Goal: Task Accomplishment & Management: Complete application form

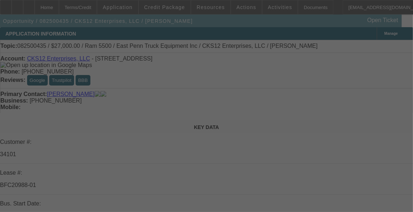
select select "0"
select select "2"
select select "0.1"
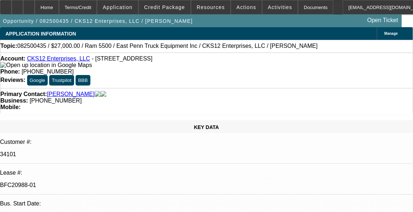
select select "0"
select select "2"
select select "0.1"
select select "0.15"
select select "0.1"
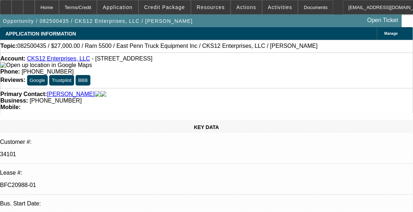
select select "0"
select select "2"
select select "0.1"
select select "1"
select select "2"
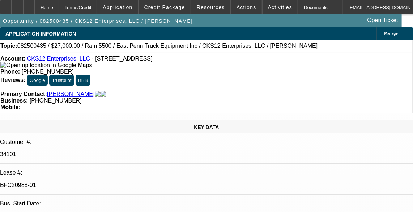
select select "4"
select select "1"
select select "2"
select select "4"
select select "1"
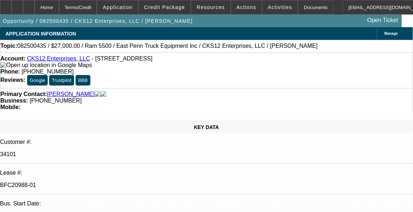
select select "2"
select select "4"
select select "1"
select select "2"
select select "4"
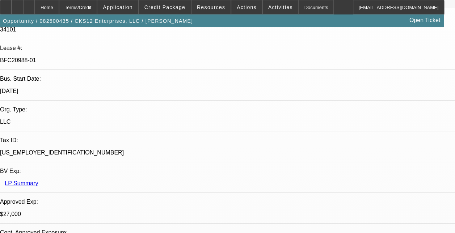
scroll to position [145, 0]
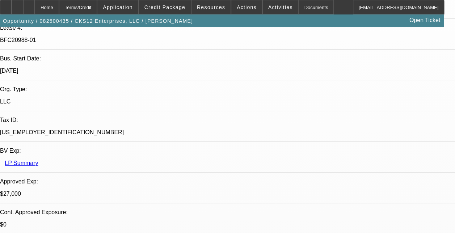
drag, startPoint x: 39, startPoint y: 207, endPoint x: 64, endPoint y: 204, distance: 25.4
drag, startPoint x: 64, startPoint y: 204, endPoint x: 147, endPoint y: 207, distance: 82.5
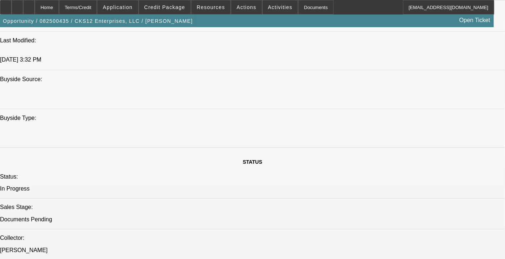
scroll to position [683, 0]
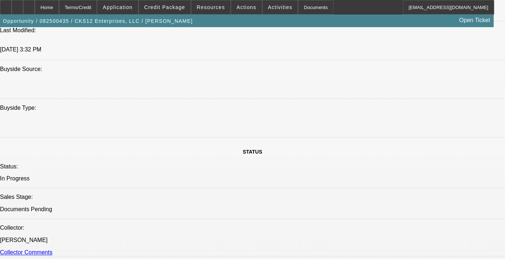
drag, startPoint x: 190, startPoint y: 165, endPoint x: 174, endPoint y: 160, distance: 16.4
drag, startPoint x: 174, startPoint y: 160, endPoint x: 217, endPoint y: 160, distance: 42.7
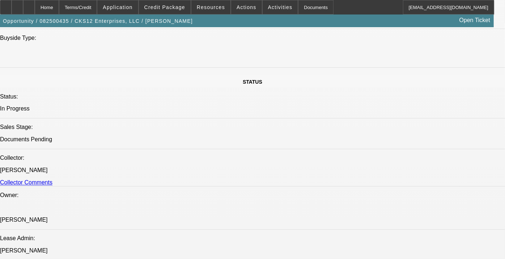
scroll to position [804, 0]
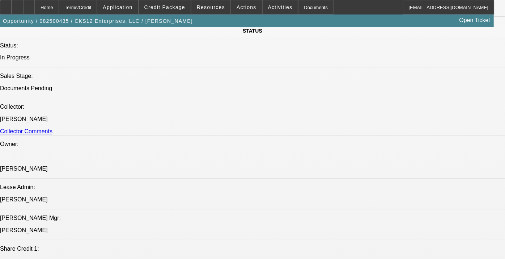
drag, startPoint x: 157, startPoint y: 207, endPoint x: 181, endPoint y: 207, distance: 23.5
drag, startPoint x: 160, startPoint y: 204, endPoint x: 186, endPoint y: 207, distance: 26.2
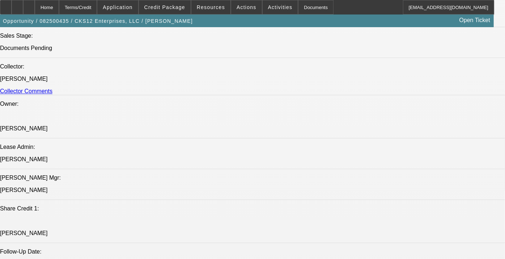
scroll to position [924, 0]
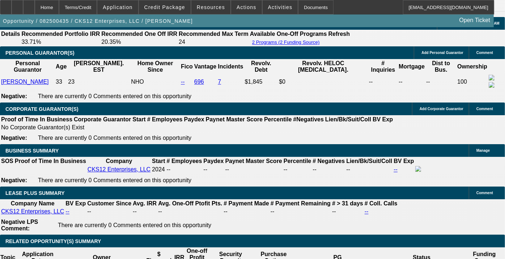
scroll to position [1126, 0]
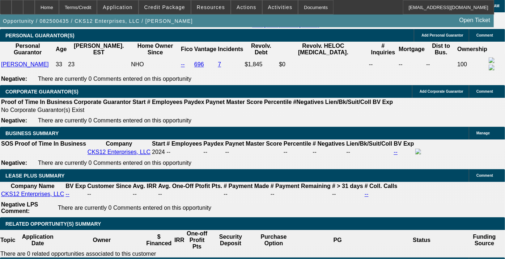
drag, startPoint x: 256, startPoint y: 68, endPoint x: 268, endPoint y: 60, distance: 14.3
drag, startPoint x: 268, startPoint y: 60, endPoint x: 213, endPoint y: 116, distance: 78.0
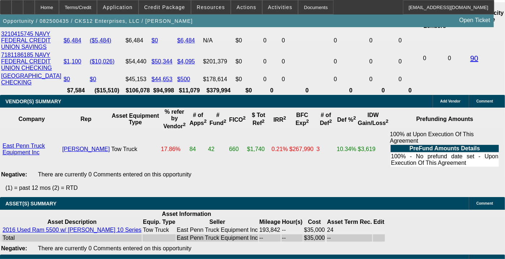
scroll to position [1568, 0]
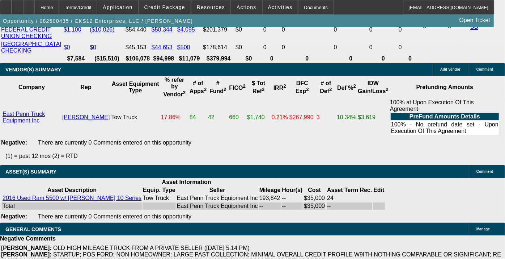
drag, startPoint x: 123, startPoint y: 131, endPoint x: 135, endPoint y: 131, distance: 12.3
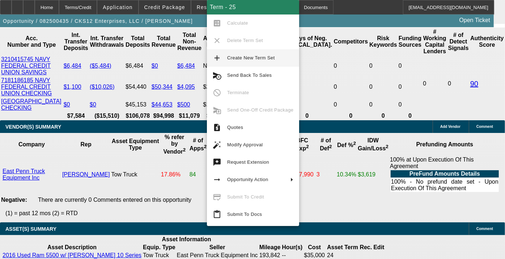
scroll to position [1487, 0]
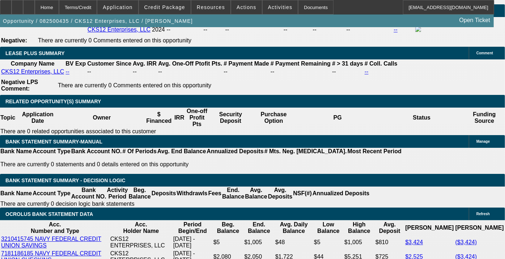
scroll to position [1246, 0]
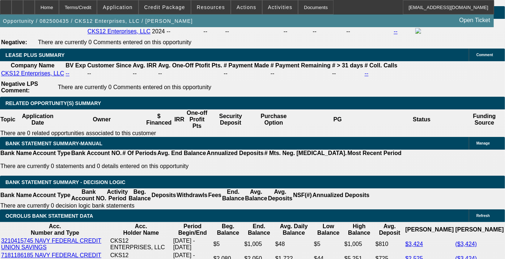
drag, startPoint x: 58, startPoint y: 73, endPoint x: 79, endPoint y: 85, distance: 24.0
drag, startPoint x: 79, startPoint y: 85, endPoint x: 72, endPoint y: 88, distance: 6.7
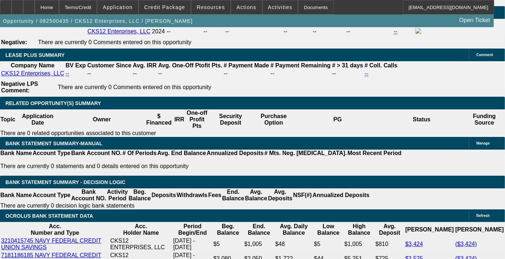
drag, startPoint x: 97, startPoint y: 79, endPoint x: 107, endPoint y: 91, distance: 15.7
drag, startPoint x: 107, startPoint y: 91, endPoint x: 100, endPoint y: 89, distance: 7.2
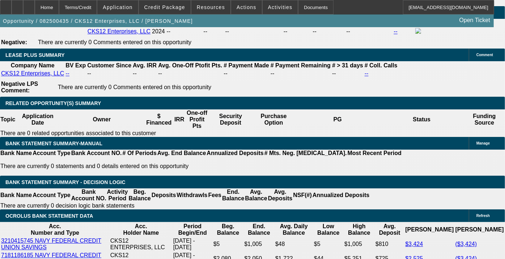
drag, startPoint x: 94, startPoint y: 86, endPoint x: 158, endPoint y: 93, distance: 64.8
drag, startPoint x: 158, startPoint y: 92, endPoint x: 163, endPoint y: 92, distance: 5.4
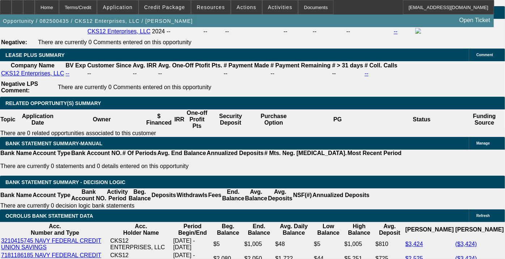
drag, startPoint x: 156, startPoint y: 91, endPoint x: 174, endPoint y: 101, distance: 20.6
drag, startPoint x: 179, startPoint y: 99, endPoint x: 202, endPoint y: 98, distance: 22.8
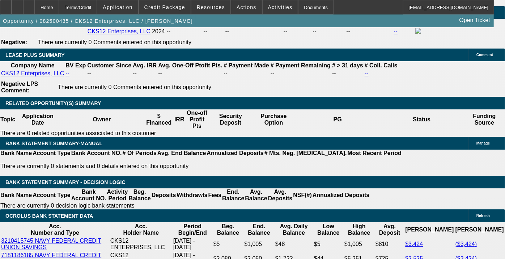
drag, startPoint x: 202, startPoint y: 98, endPoint x: 89, endPoint y: 103, distance: 113.0
drag, startPoint x: 89, startPoint y: 103, endPoint x: 103, endPoint y: 107, distance: 15.4
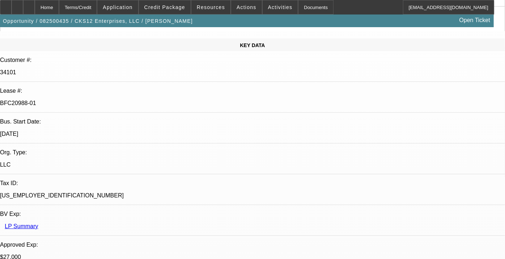
scroll to position [40, 0]
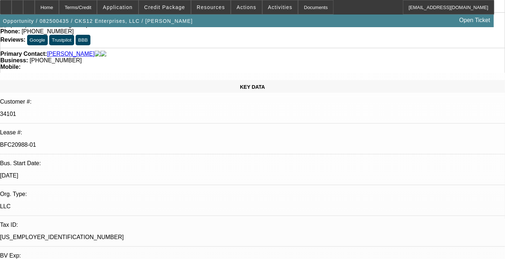
drag, startPoint x: 79, startPoint y: 190, endPoint x: 89, endPoint y: 191, distance: 9.5
drag, startPoint x: 90, startPoint y: 191, endPoint x: 99, endPoint y: 193, distance: 8.9
drag, startPoint x: 94, startPoint y: 193, endPoint x: 76, endPoint y: 186, distance: 19.0
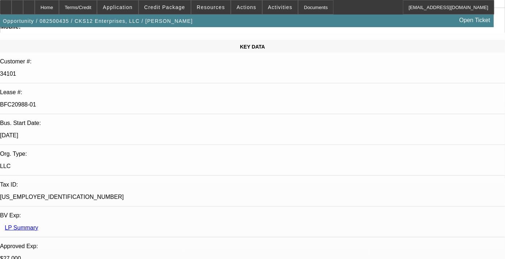
scroll to position [120, 0]
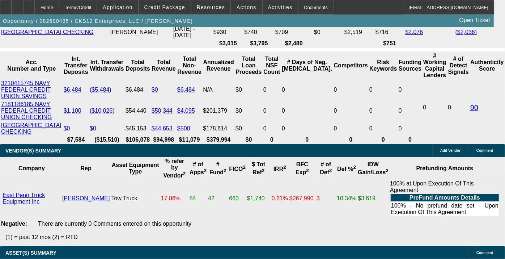
scroll to position [1487, 0]
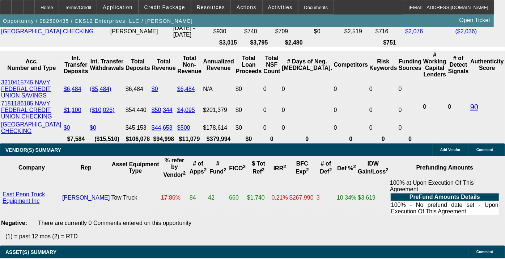
drag, startPoint x: 134, startPoint y: 135, endPoint x: 151, endPoint y: 135, distance: 16.6
drag, startPoint x: 151, startPoint y: 135, endPoint x: 92, endPoint y: 124, distance: 60.4
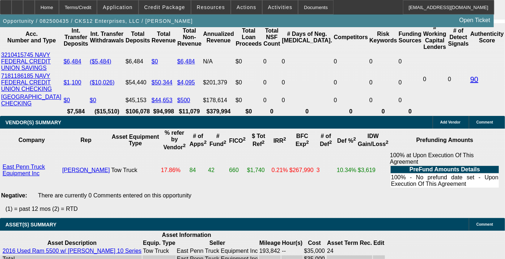
scroll to position [1528, 0]
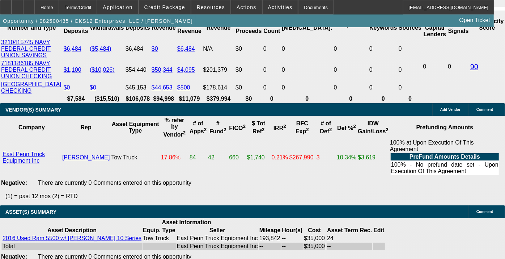
drag, startPoint x: 135, startPoint y: 128, endPoint x: 148, endPoint y: 127, distance: 13.0
drag, startPoint x: 148, startPoint y: 127, endPoint x: 108, endPoint y: 93, distance: 53.1
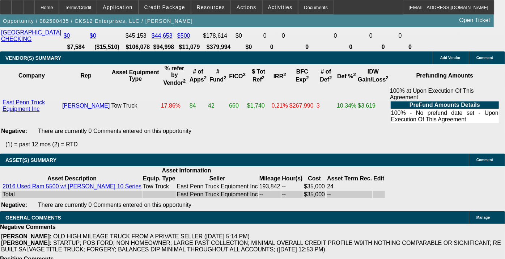
scroll to position [1608, 0]
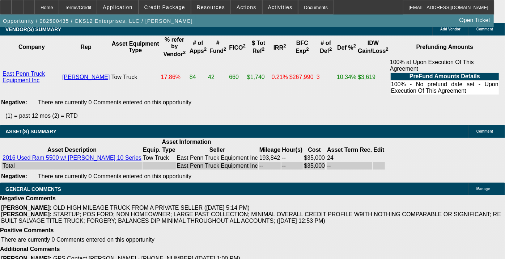
drag, startPoint x: 116, startPoint y: 173, endPoint x: 144, endPoint y: 173, distance: 27.1
drag, startPoint x: 127, startPoint y: 173, endPoint x: 81, endPoint y: 175, distance: 46.0
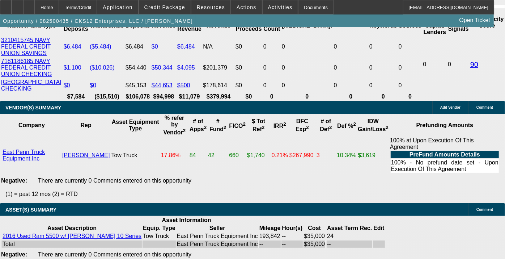
scroll to position [1447, 0]
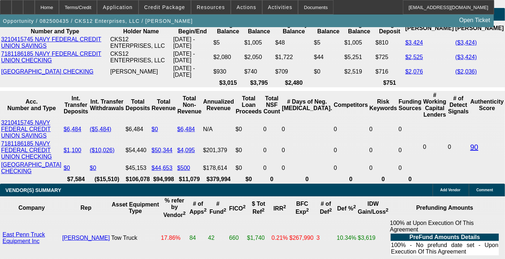
drag, startPoint x: 121, startPoint y: 182, endPoint x: 114, endPoint y: 170, distance: 13.6
drag, startPoint x: 150, startPoint y: 207, endPoint x: 144, endPoint y: 206, distance: 6.2
drag, startPoint x: 142, startPoint y: 206, endPoint x: 110, endPoint y: 137, distance: 75.6
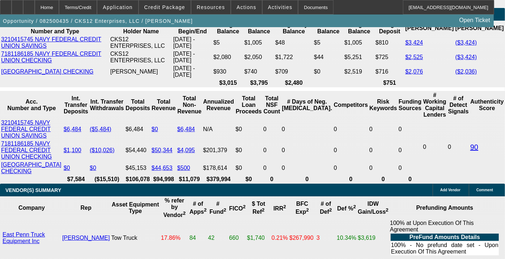
drag, startPoint x: 134, startPoint y: 173, endPoint x: 160, endPoint y: 175, distance: 25.5
drag, startPoint x: 149, startPoint y: 167, endPoint x: 114, endPoint y: 143, distance: 42.4
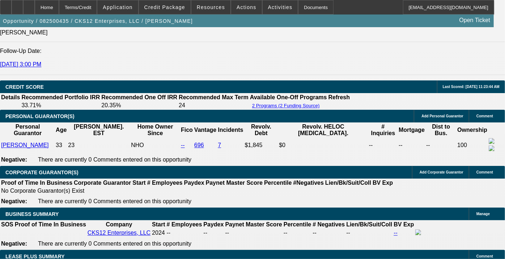
scroll to position [643, 0]
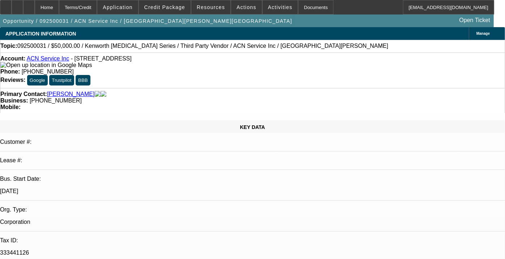
select select "0"
select select "2"
select select "0.1"
select select "0"
select select "2"
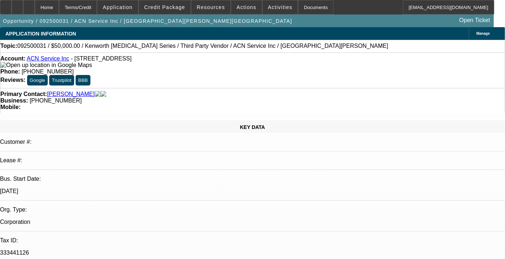
select select "0.1"
select select "0"
select select "2"
select select "0.1"
select select "0"
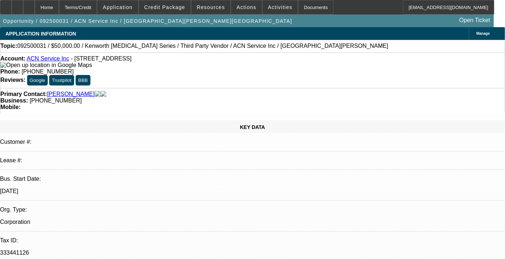
select select "0"
select select "0.1"
select select "1"
select select "2"
select select "4"
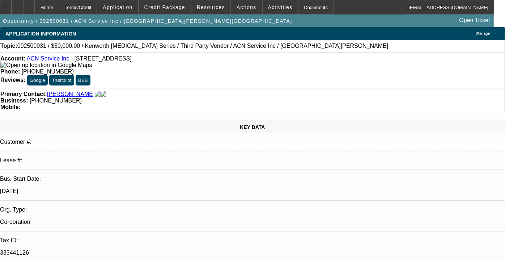
select select "1"
select select "2"
select select "4"
select select "1"
select select "2"
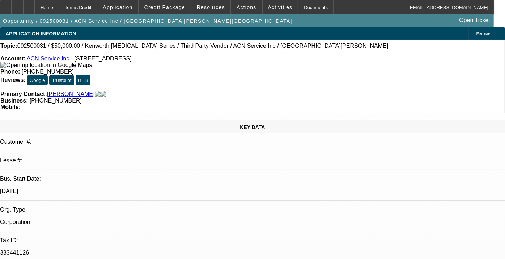
select select "4"
select select "1"
select select "4"
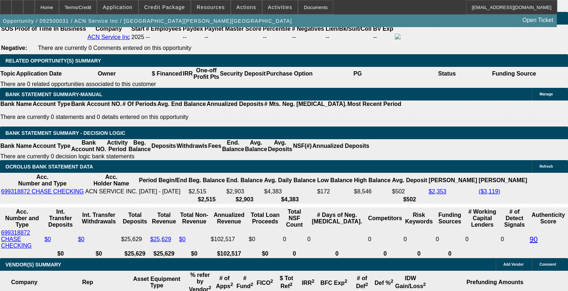
scroll to position [1314, 0]
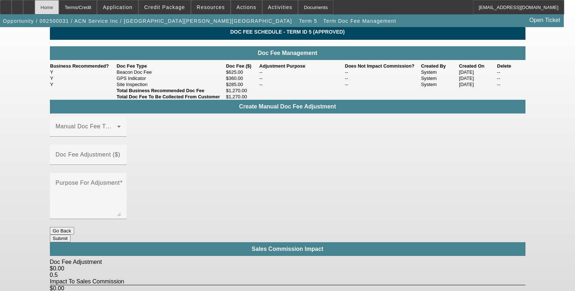
click at [59, 9] on div "Home" at bounding box center [47, 7] width 24 height 14
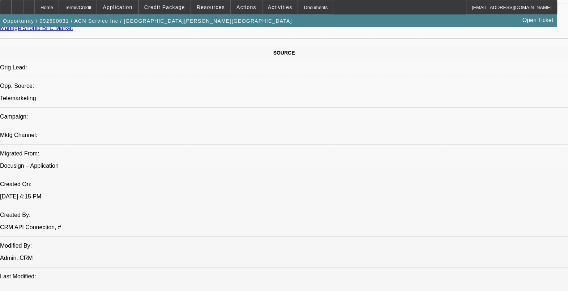
select select "0"
select select "2"
select select "0.1"
select select "4"
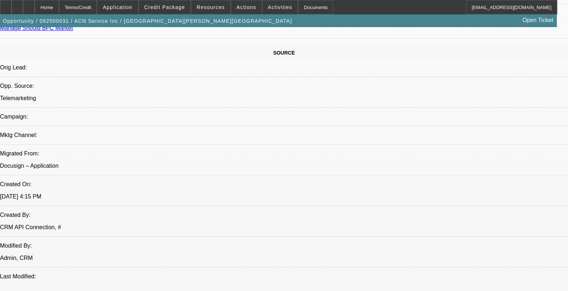
select select "0"
select select "2"
select select "0.1"
select select "4"
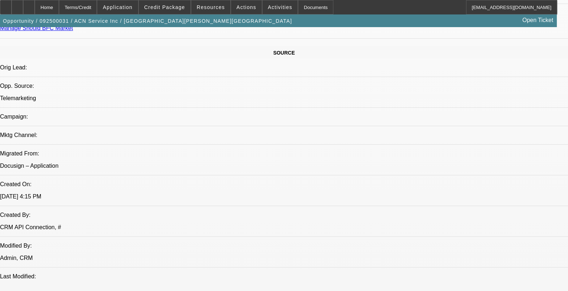
select select "0"
select select "2"
select select "0.1"
select select "4"
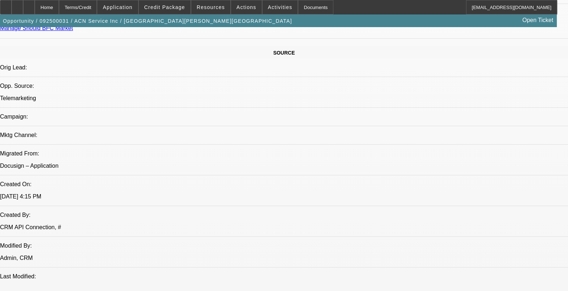
select select "0"
select select "0.1"
select select "4"
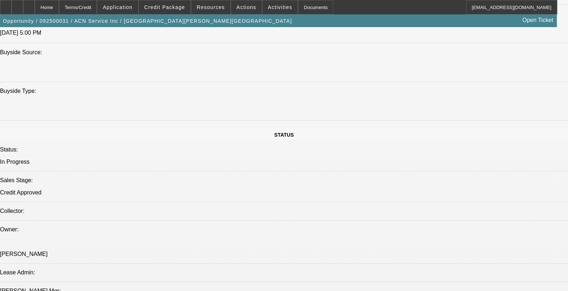
scroll to position [570, 0]
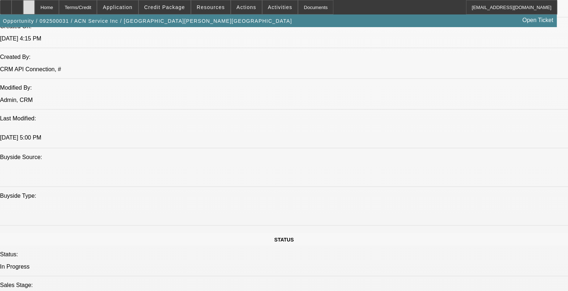
click at [29, 5] on icon at bounding box center [29, 5] width 0 height 0
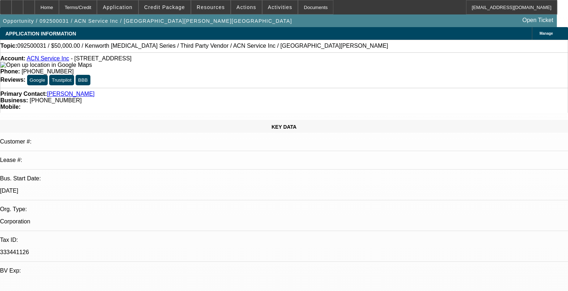
select select "0"
select select "2"
select select "0.1"
select select "0"
select select "2"
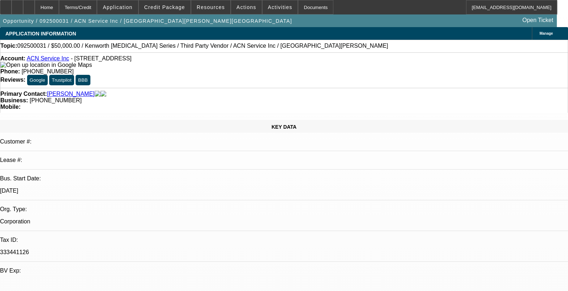
select select "0.1"
select select "0"
select select "2"
select select "0.1"
select select "0"
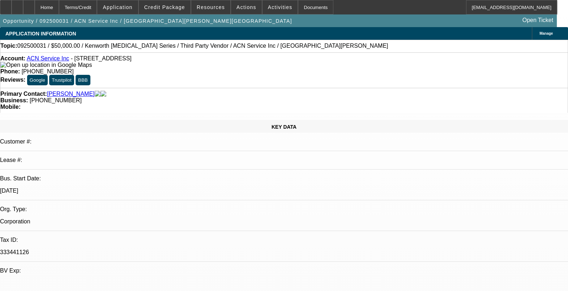
select select "0"
select select "0.1"
select select "1"
select select "2"
select select "4"
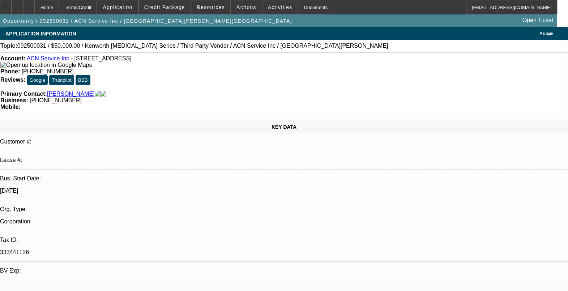
select select "1"
select select "2"
select select "4"
select select "1"
select select "2"
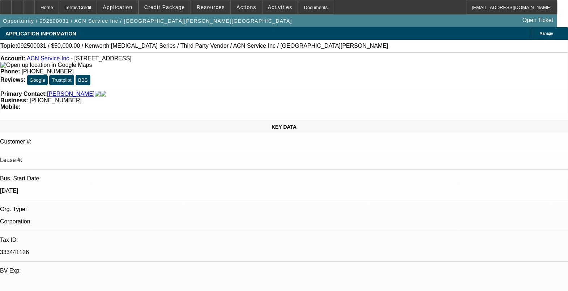
select select "4"
select select "1"
select select "4"
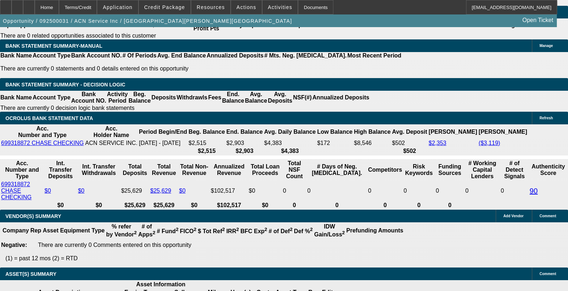
scroll to position [1221, 0]
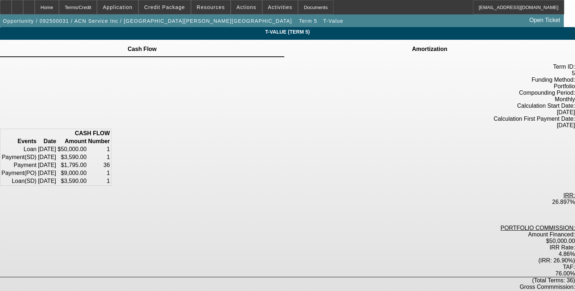
drag, startPoint x: 324, startPoint y: 121, endPoint x: 325, endPoint y: 137, distance: 16.3
click at [111, 137] on table "CASH FLOW Events Date Amount Number Loan 09/15/2025 $50,000.00 1 Payment (SD) 0…" at bounding box center [55, 157] width 111 height 57
drag, startPoint x: 325, startPoint y: 137, endPoint x: 398, endPoint y: 141, distance: 73.2
click at [398, 141] on div "Term ID: 5 Funding Method: Portfolio Compounding Period: Monthly Calculation St…" at bounding box center [287, 194] width 575 height 274
drag, startPoint x: 284, startPoint y: 237, endPoint x: 302, endPoint y: 234, distance: 17.9
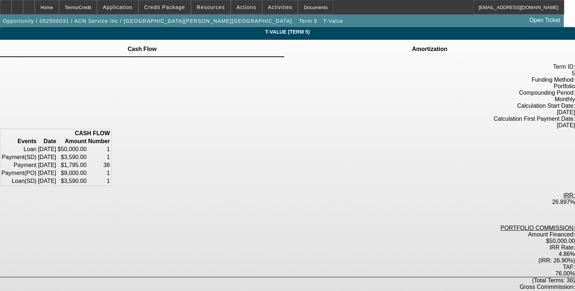
click at [302, 251] on div "4.86%" at bounding box center [287, 254] width 575 height 7
drag, startPoint x: 302, startPoint y: 234, endPoint x: 454, endPoint y: 195, distance: 157.3
click at [454, 195] on div "T-Value (Term 5) Cash Flow Amortization Term ID: 5 Funding Method:" at bounding box center [287, 179] width 575 height 304
click at [59, 11] on div "Home" at bounding box center [47, 7] width 24 height 14
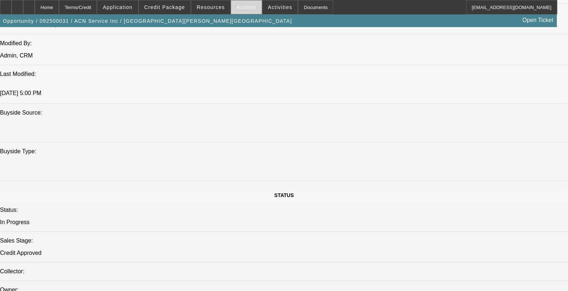
select select "0"
select select "2"
select select "0.1"
select select "4"
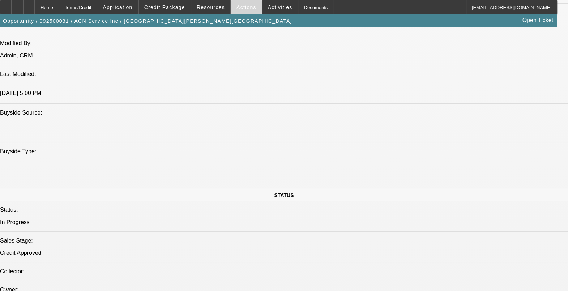
select select "0"
select select "2"
select select "0.1"
select select "4"
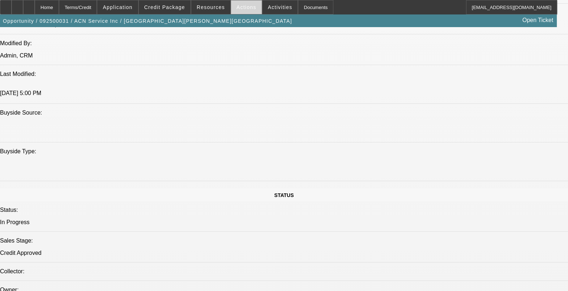
select select "0"
select select "2"
select select "0.1"
select select "4"
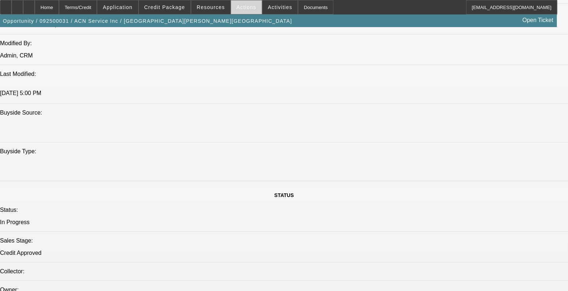
select select "0"
select select "0.1"
select select "4"
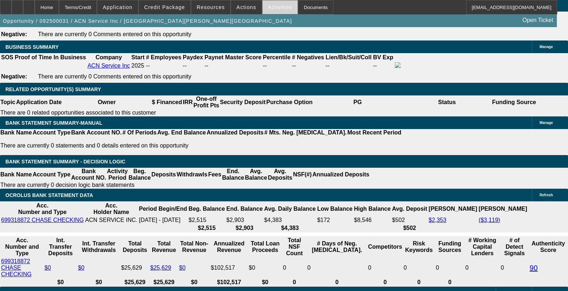
scroll to position [1085, 0]
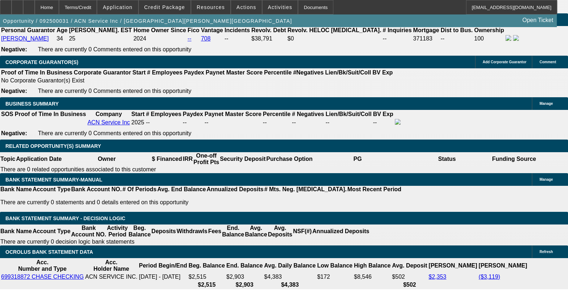
drag, startPoint x: 426, startPoint y: 77, endPoint x: 439, endPoint y: 83, distance: 14.6
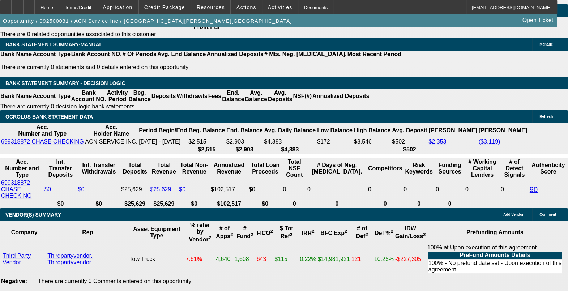
scroll to position [0, 153]
drag, startPoint x: 168, startPoint y: 143, endPoint x: 225, endPoint y: 141, distance: 57.2
drag, startPoint x: 237, startPoint y: 105, endPoint x: 107, endPoint y: 108, distance: 130.7
drag, startPoint x: 120, startPoint y: 148, endPoint x: 51, endPoint y: 151, distance: 68.8
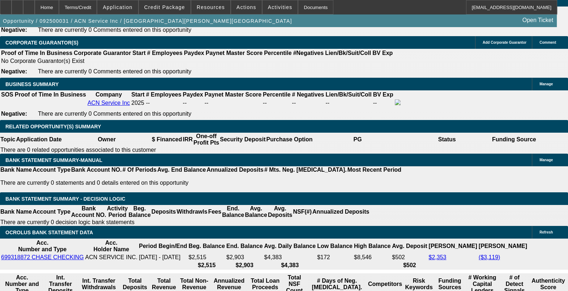
scroll to position [1085, 0]
